Goal: Check status: Check status

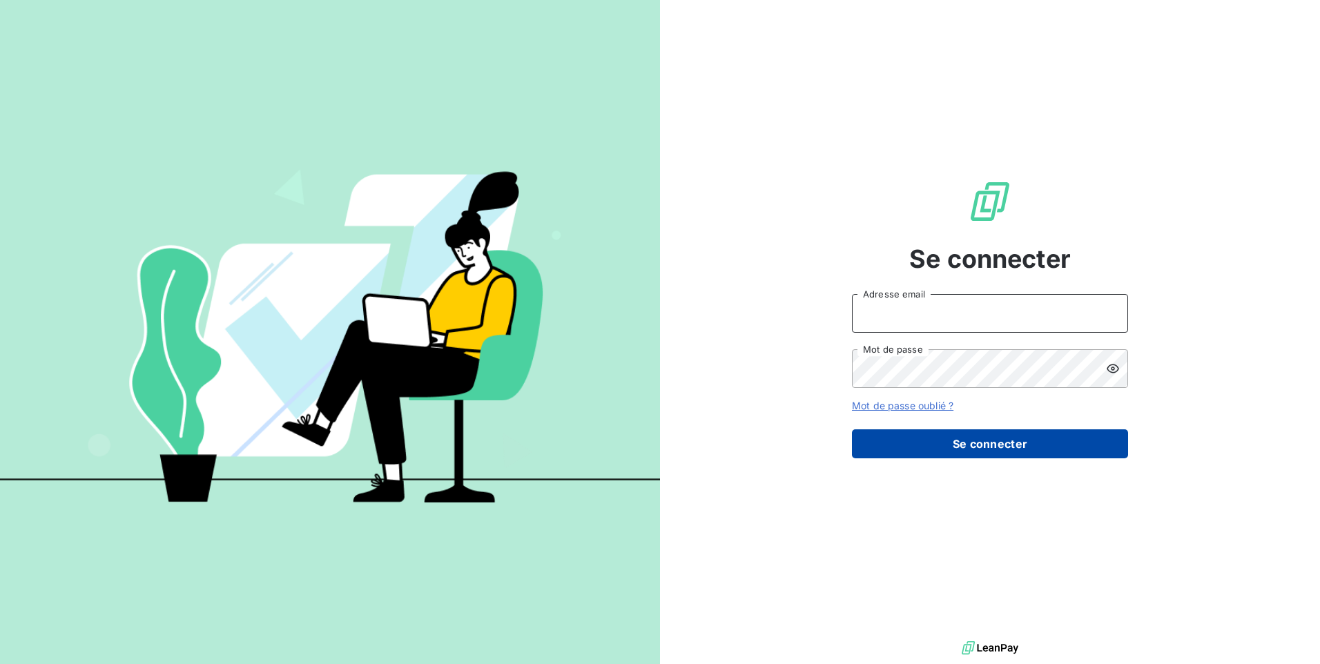
type input "ec@monier-environnement.com"
click at [1018, 455] on button "Se connecter" at bounding box center [990, 444] width 276 height 29
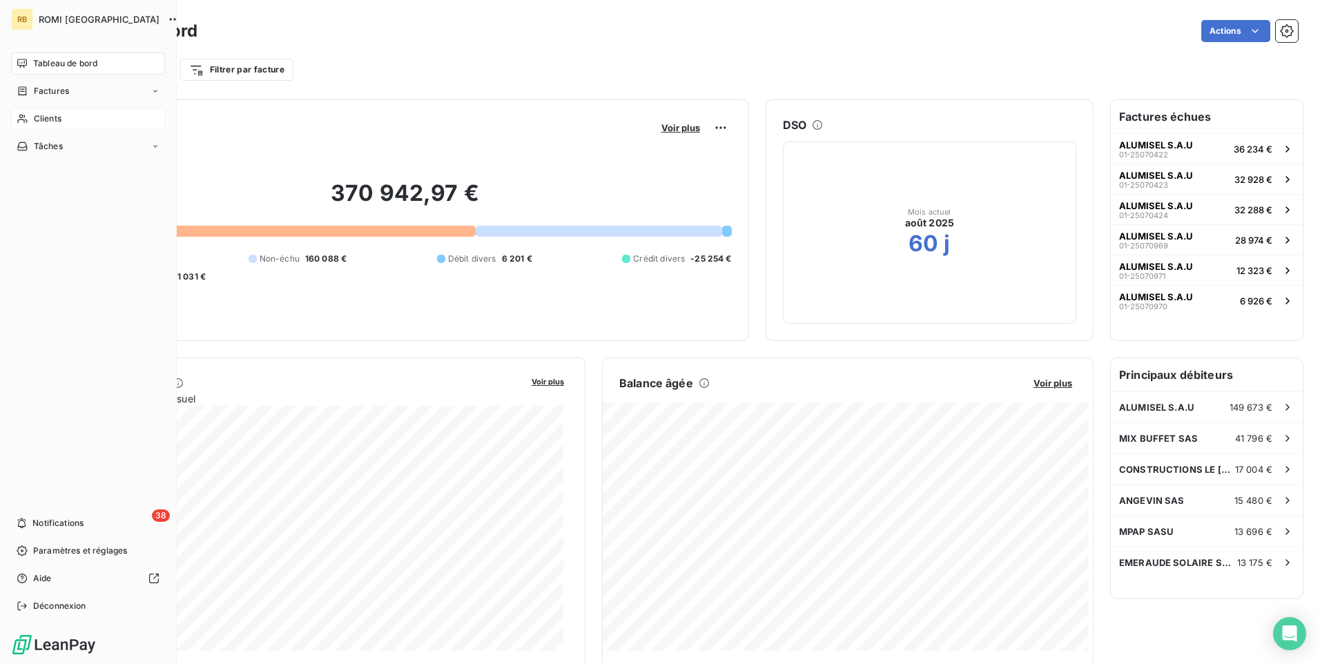
click at [58, 119] on span "Clients" at bounding box center [48, 119] width 28 height 12
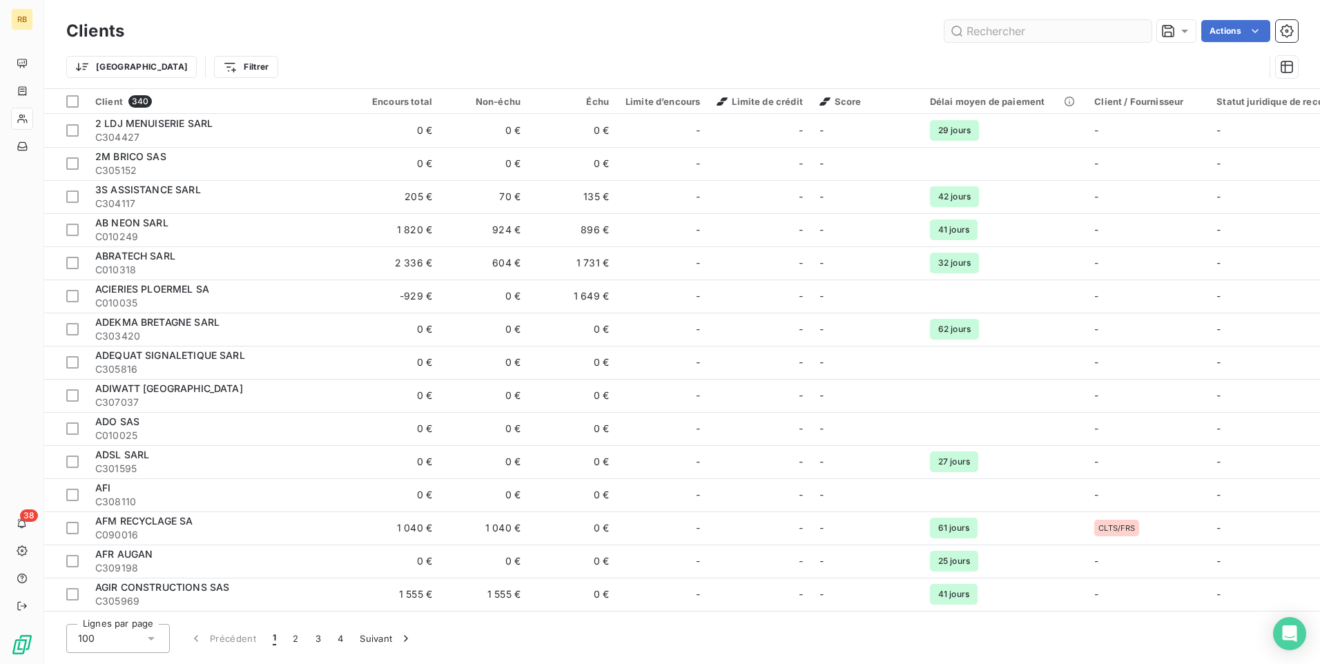
click at [976, 39] on input "text" at bounding box center [1048, 31] width 207 height 22
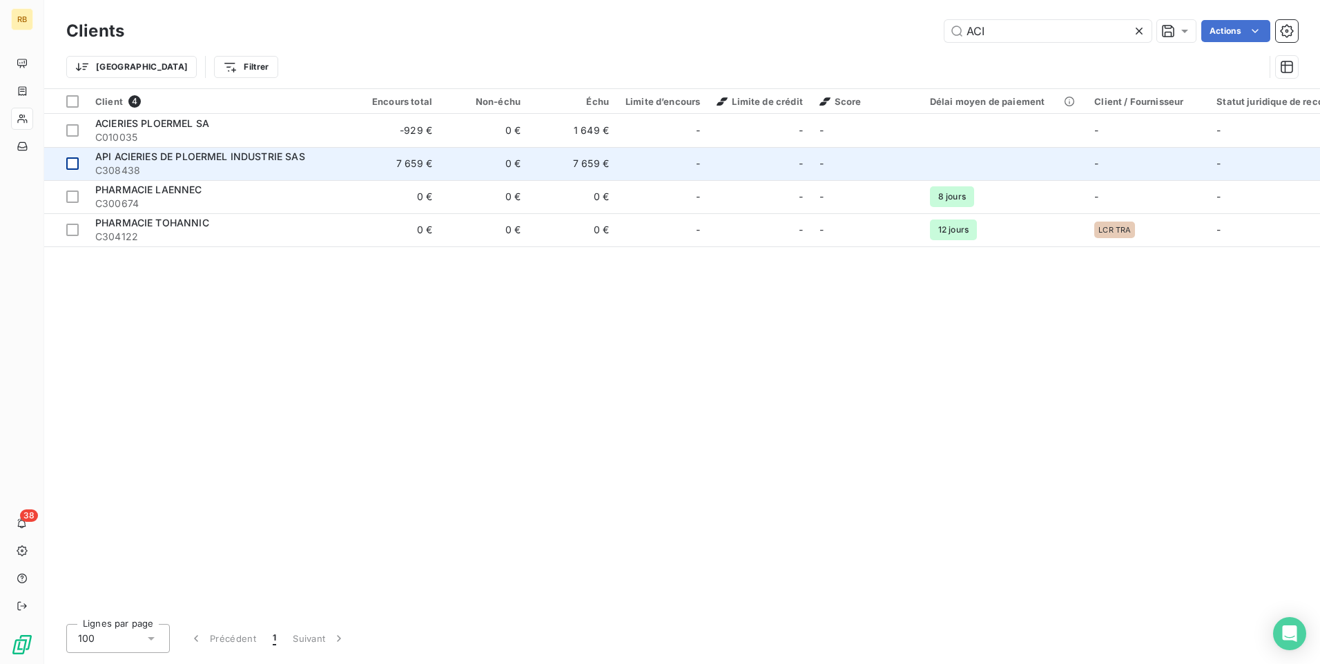
type input "ACI"
click at [70, 164] on div at bounding box center [72, 163] width 12 height 12
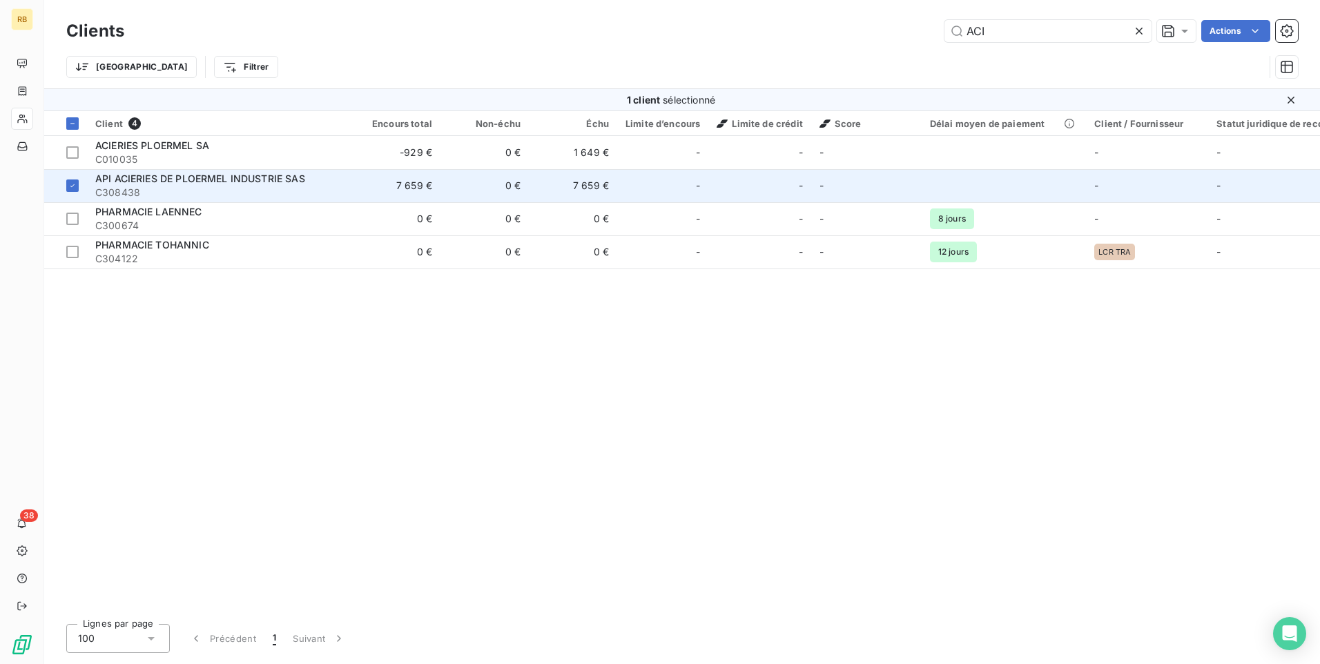
click at [122, 191] on span "C308438" at bounding box center [219, 193] width 249 height 14
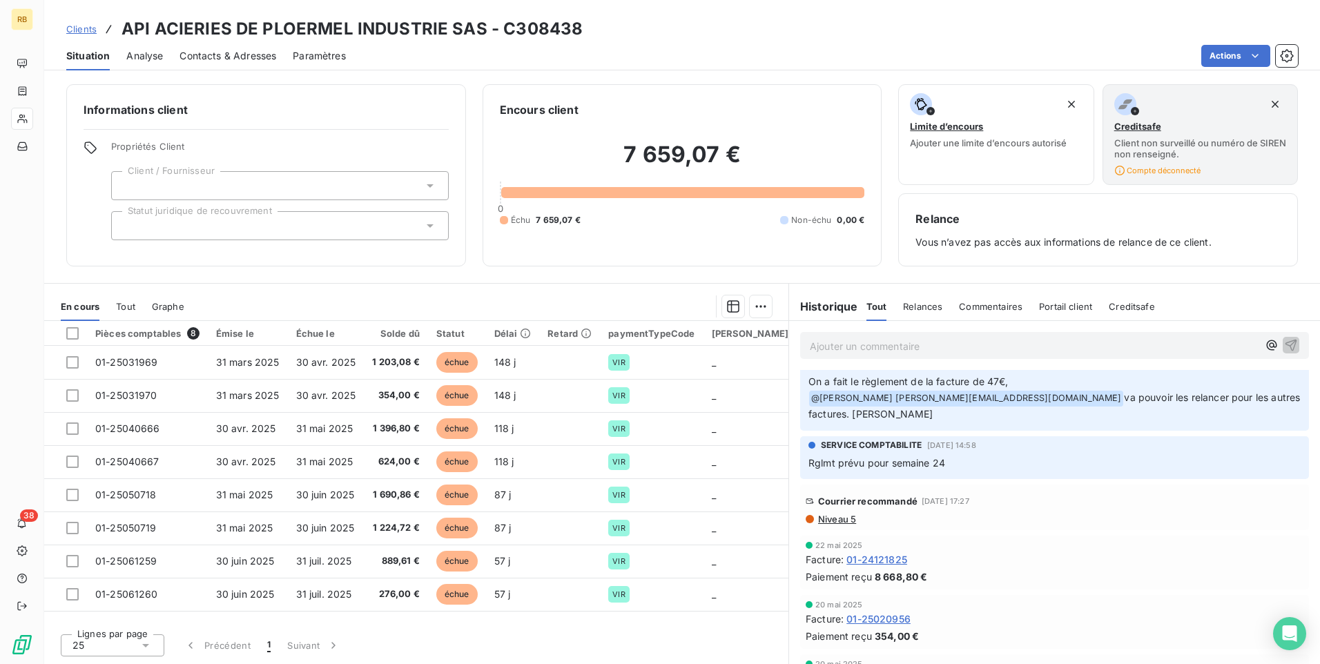
scroll to position [138, 0]
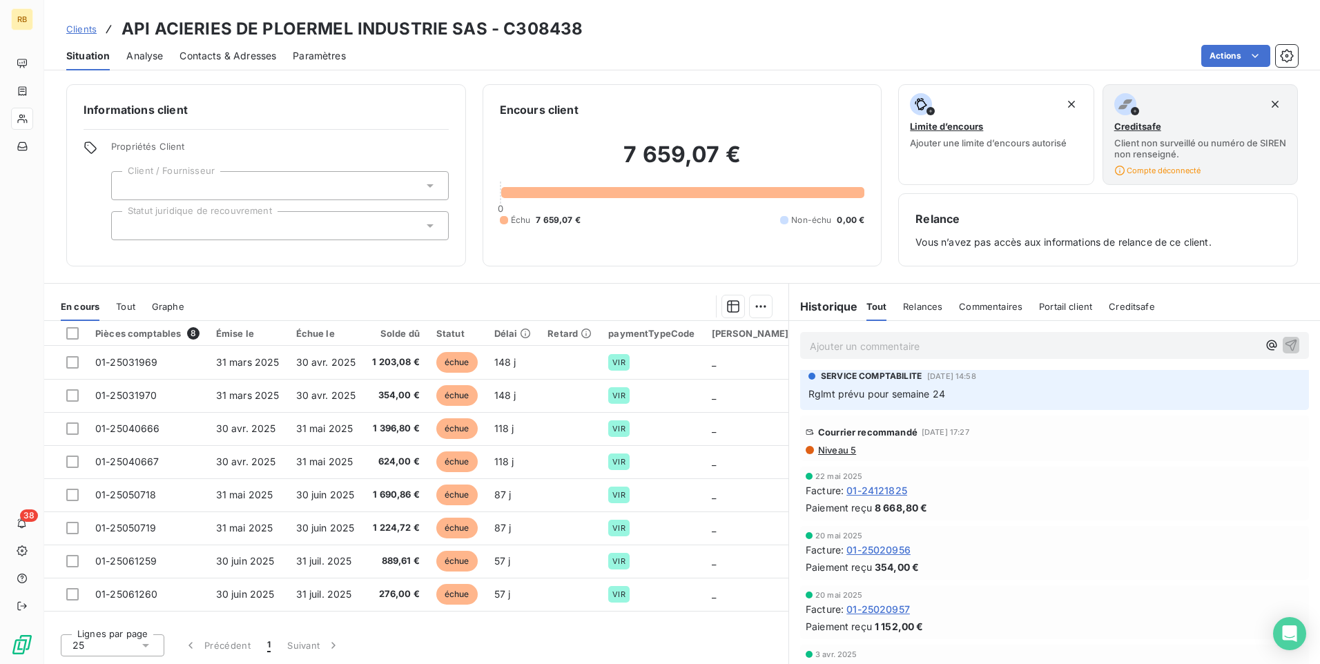
click at [820, 427] on span "Courrier recommandé" at bounding box center [867, 432] width 99 height 11
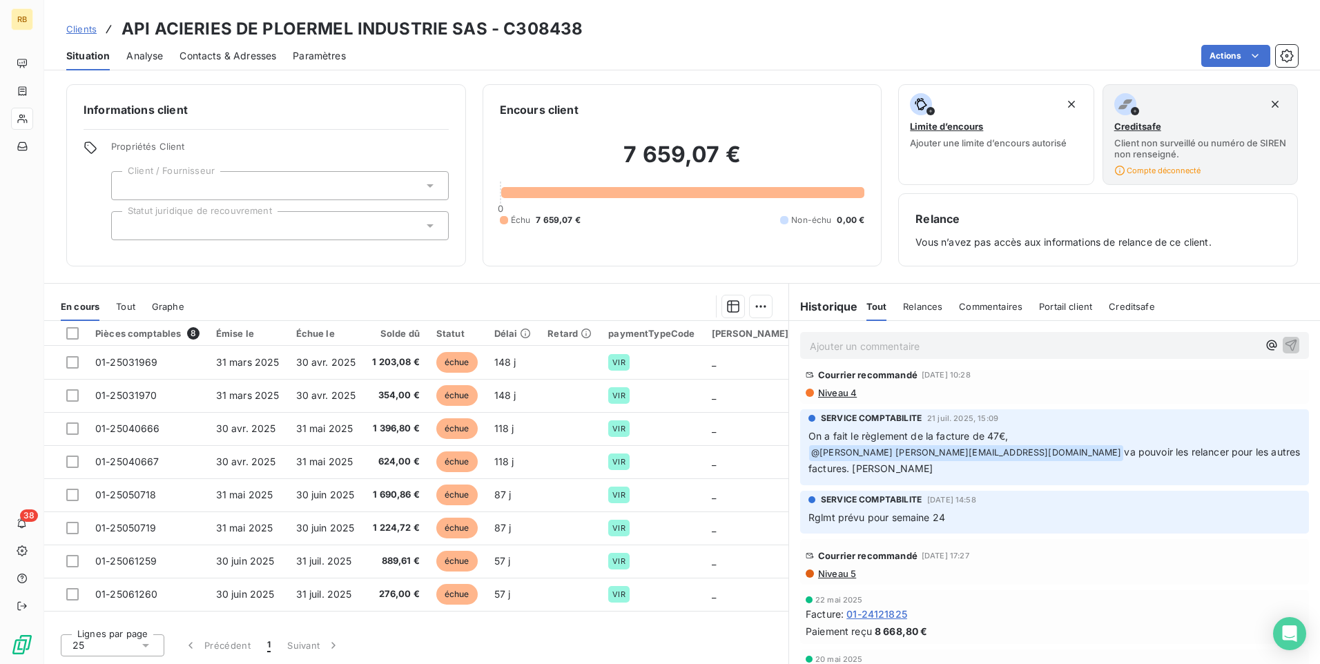
scroll to position [0, 0]
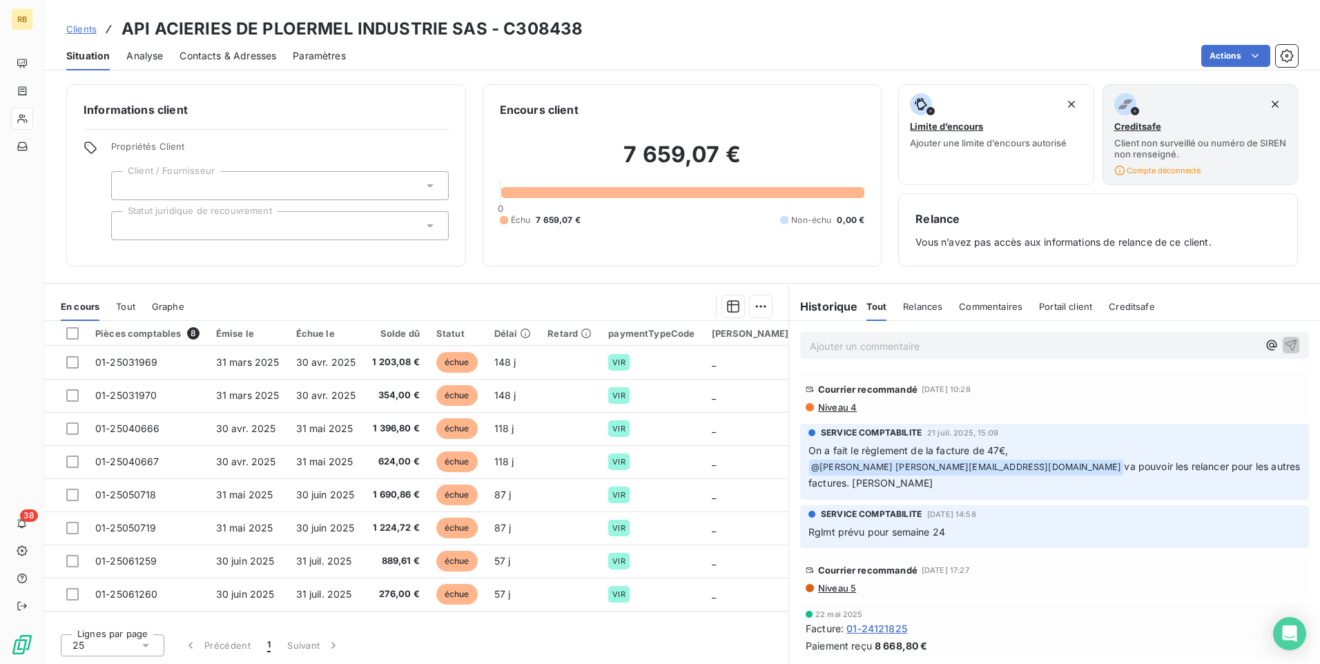
click at [816, 387] on div "Courrier recommandé [DATE] 10:28" at bounding box center [1055, 389] width 498 height 22
